Goal: Complete application form: Complete application form

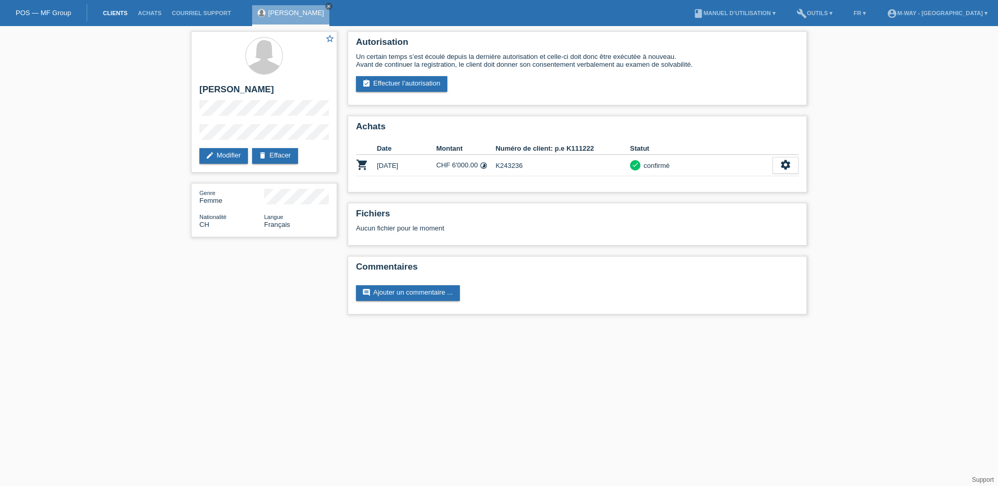
click at [117, 10] on link "Clients" at bounding box center [115, 13] width 35 height 6
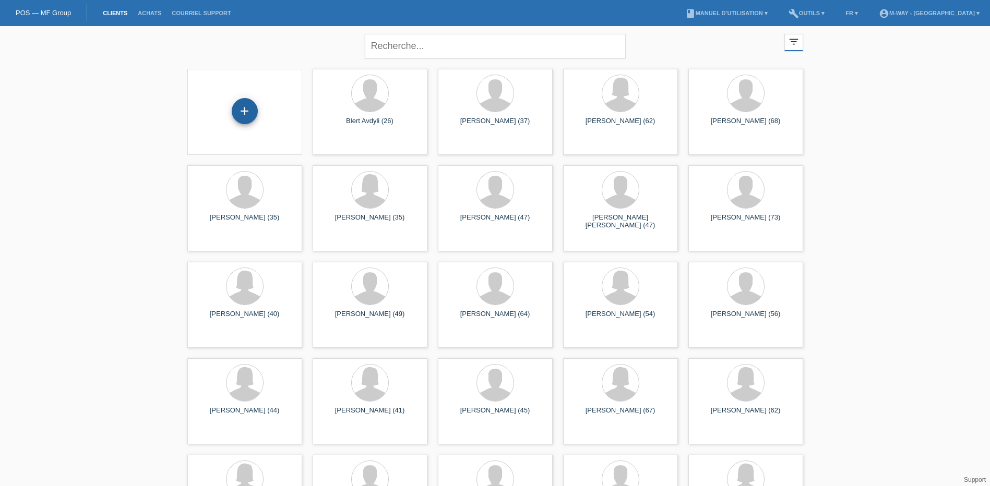
click at [252, 118] on div "+" at bounding box center [245, 111] width 26 height 26
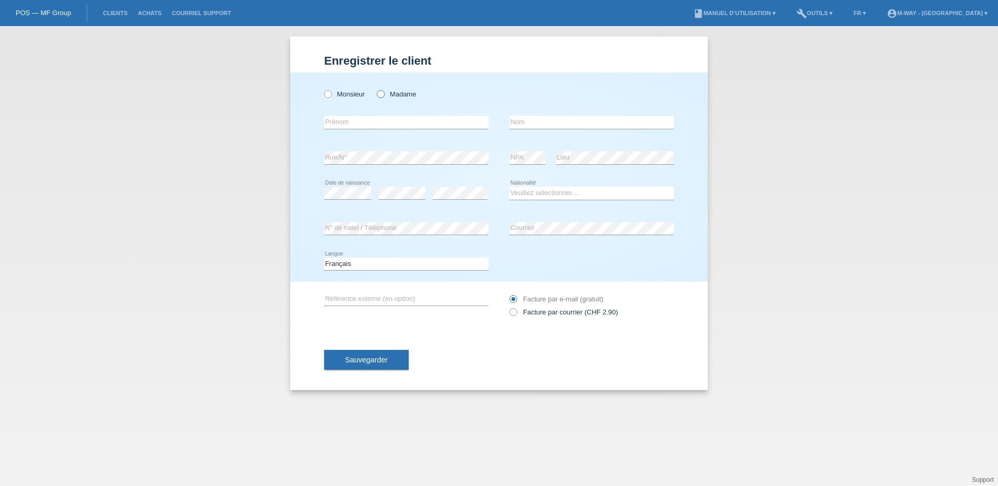
drag, startPoint x: 382, startPoint y: 95, endPoint x: 380, endPoint y: 118, distance: 23.5
click at [375, 89] on icon at bounding box center [375, 89] width 0 height 0
click at [382, 97] on input "Madame" at bounding box center [380, 93] width 7 height 7
radio input "true"
click at [380, 121] on input "text" at bounding box center [406, 122] width 164 height 13
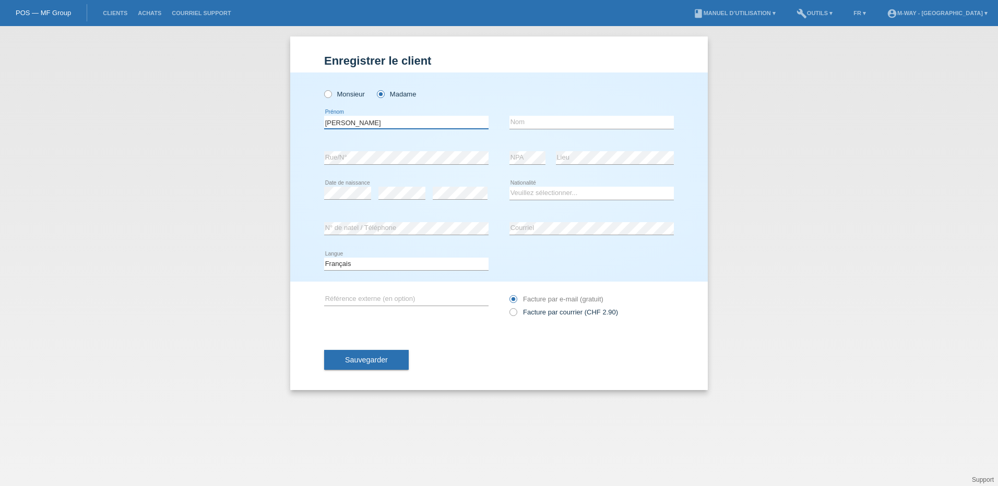
type input "[PERSON_NAME]"
click at [540, 122] on input "text" at bounding box center [591, 122] width 164 height 13
type input "Zizza"
click at [547, 193] on select "Veuillez sélectionner... Suisse Allemagne Autriche Liechtenstein ------------ A…" at bounding box center [591, 193] width 164 height 13
select select "CH"
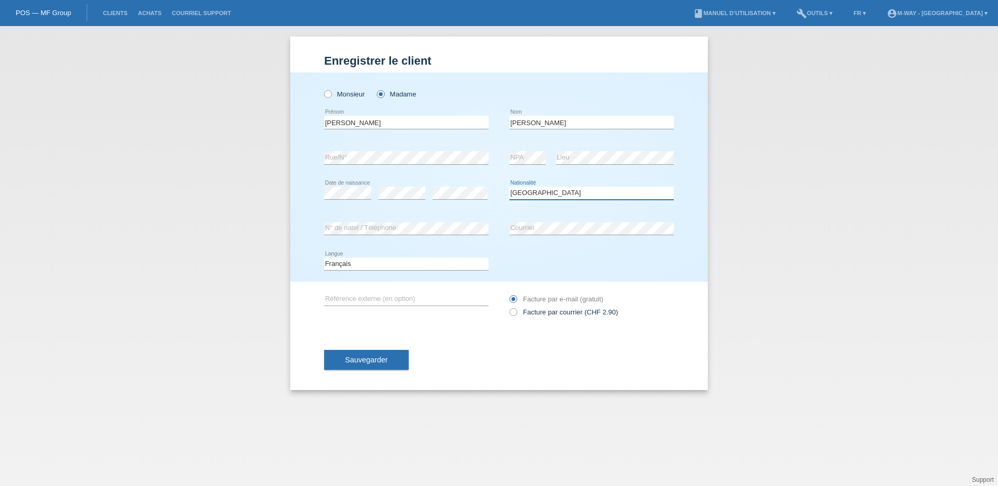
click at [509, 187] on select "Veuillez sélectionner... Suisse Allemagne Autriche Liechtenstein ------------ A…" at bounding box center [591, 193] width 164 height 13
click at [388, 362] on button "Sauvegarder" at bounding box center [366, 360] width 85 height 20
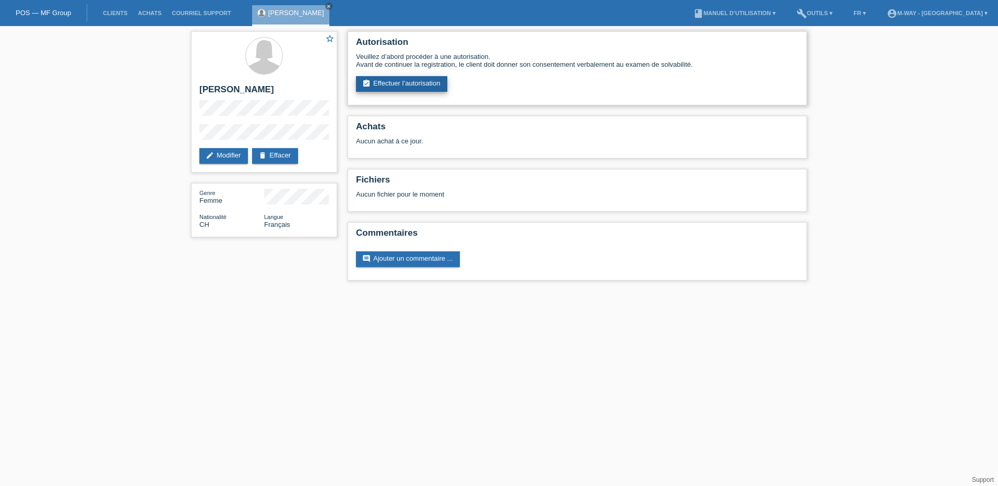
click at [413, 82] on link "assignment_turned_in Effectuer l’autorisation" at bounding box center [401, 84] width 91 height 16
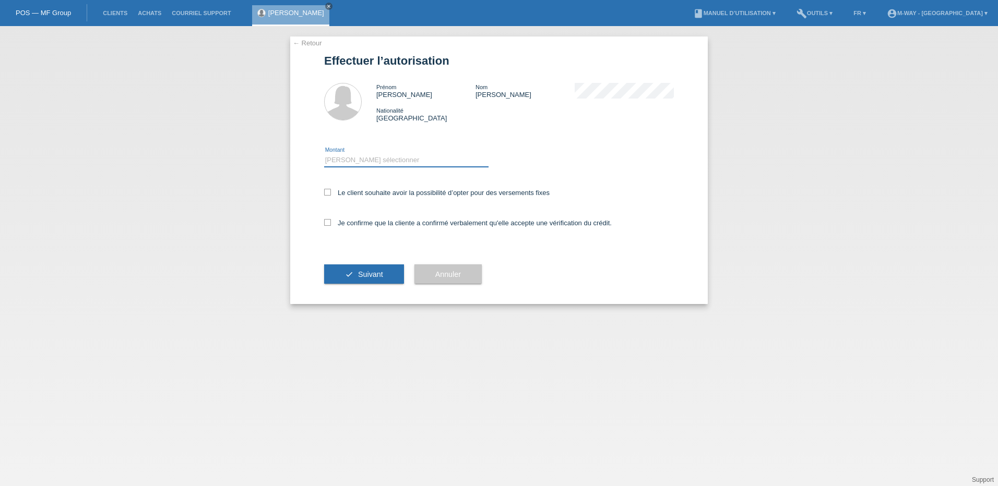
click at [369, 158] on select "Veuillez sélectionner CHF 1.00 - CHF 499.00 CHF 500.00 - CHF 1'999.00 CHF 2'000…" at bounding box center [406, 160] width 164 height 13
select select "3"
click at [324, 154] on select "Veuillez sélectionner CHF 1.00 - CHF 499.00 CHF 500.00 - CHF 1'999.00 CHF 2'000…" at bounding box center [406, 160] width 164 height 13
click at [330, 189] on icon at bounding box center [327, 192] width 7 height 7
click at [330, 189] on input "Le client souhaite avoir la possibilité d’opter pour des versements fixes" at bounding box center [327, 192] width 7 height 7
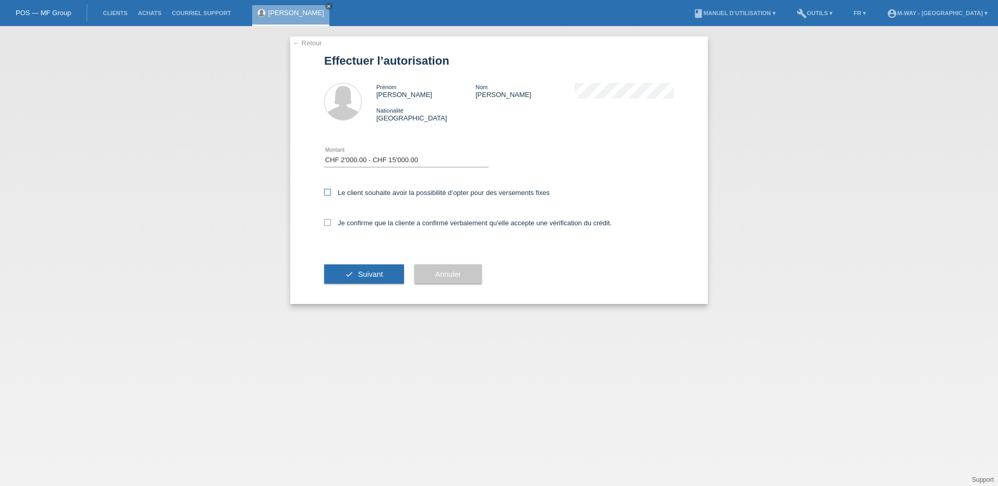
checkbox input "true"
click at [328, 222] on icon at bounding box center [327, 222] width 7 height 7
click at [328, 222] on input "Je confirme que la cliente a confirmé verbalement qu'elle accepte une vérificat…" at bounding box center [327, 222] width 7 height 7
checkbox input "true"
click at [352, 270] on button "check Suivant" at bounding box center [364, 275] width 80 height 20
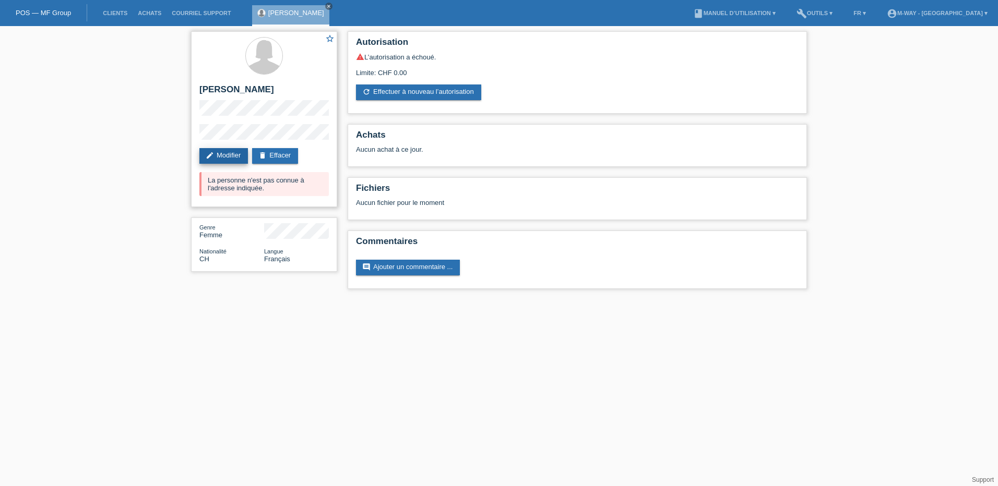
click at [228, 157] on link "edit Modifier" at bounding box center [223, 156] width 49 height 16
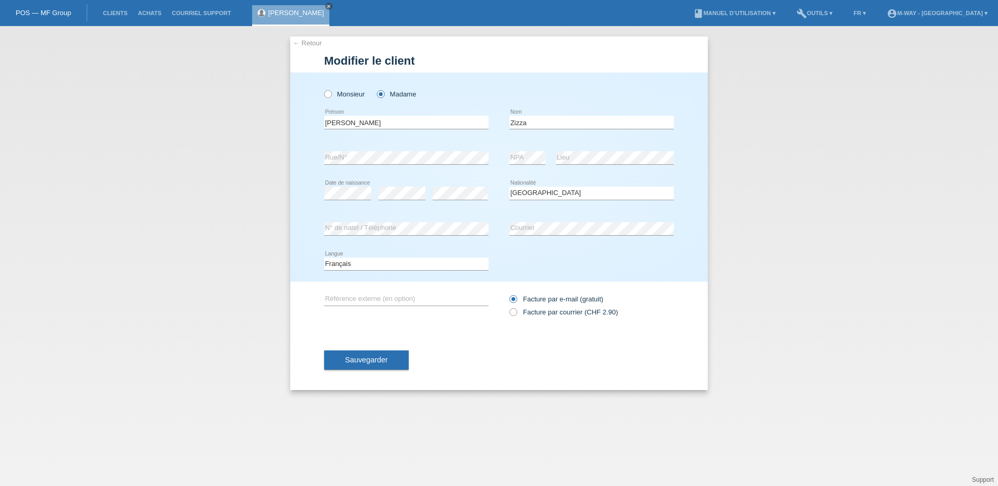
select select "CH"
click at [379, 359] on span "Sauvegarder" at bounding box center [366, 360] width 43 height 8
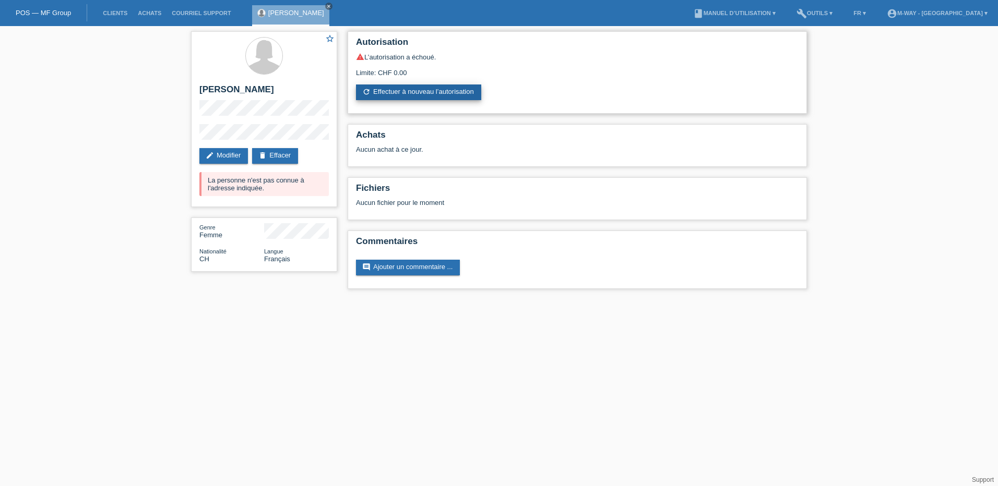
click at [425, 88] on link "refresh Effectuer à nouveau l’autorisation" at bounding box center [418, 93] width 125 height 16
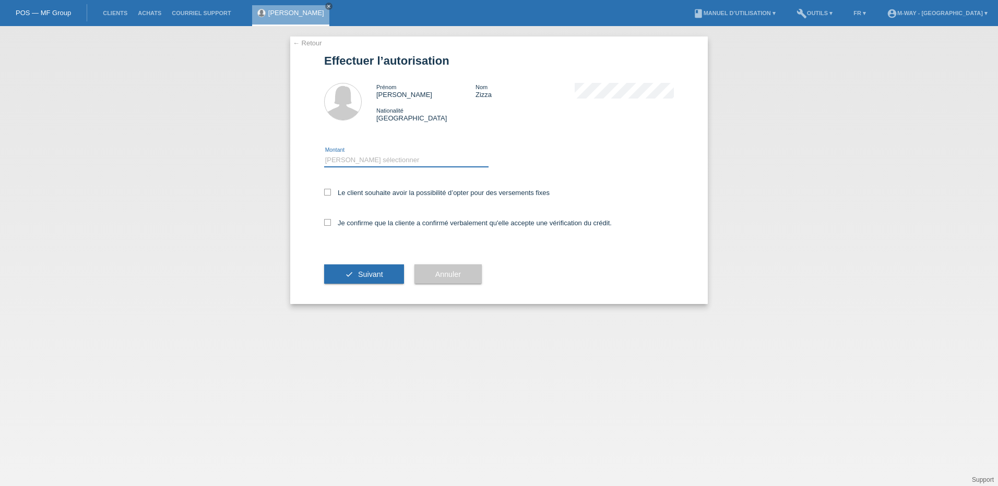
click at [364, 156] on select "Veuillez sélectionner CHF 1.00 - CHF 499.00 CHF 500.00 - CHF 1'999.00 CHF 2'000…" at bounding box center [406, 160] width 164 height 13
select select "3"
click at [324, 154] on select "Veuillez sélectionner CHF 1.00 - CHF 499.00 CHF 500.00 - CHF 1'999.00 CHF 2'000…" at bounding box center [406, 160] width 164 height 13
click at [328, 193] on icon at bounding box center [327, 192] width 7 height 7
click at [328, 193] on input "Le client souhaite avoir la possibilité d’opter pour des versements fixes" at bounding box center [327, 192] width 7 height 7
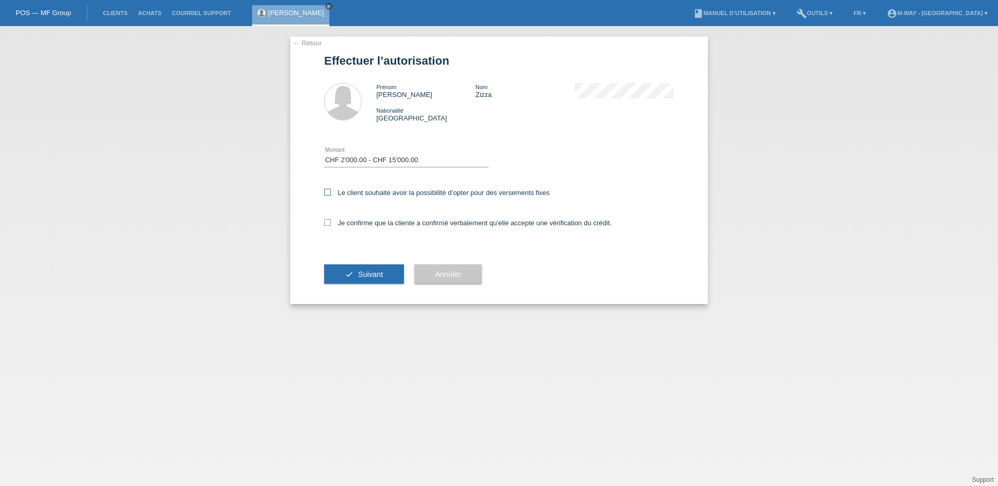
checkbox input "true"
click at [331, 222] on label "Je confirme que la cliente a confirmé verbalement qu'elle accepte une vérificat…" at bounding box center [468, 223] width 288 height 8
click at [331, 222] on input "Je confirme que la cliente a confirmé verbalement qu'elle accepte une vérificat…" at bounding box center [327, 222] width 7 height 7
checkbox input "true"
click at [360, 275] on span "Suivant" at bounding box center [370, 274] width 25 height 8
